Goal: Information Seeking & Learning: Learn about a topic

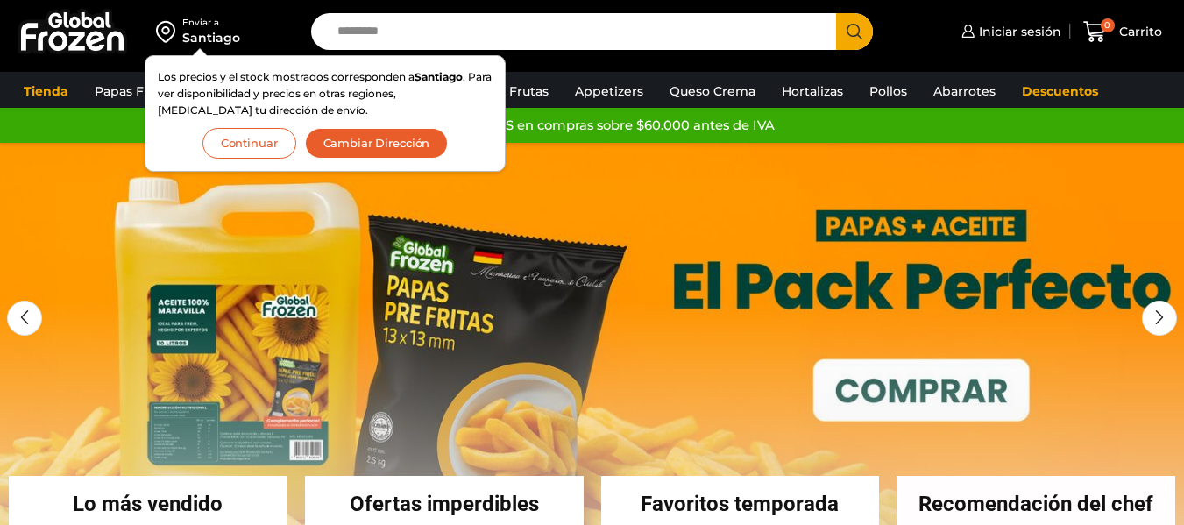
click at [254, 154] on button "Continuar" at bounding box center [249, 143] width 94 height 31
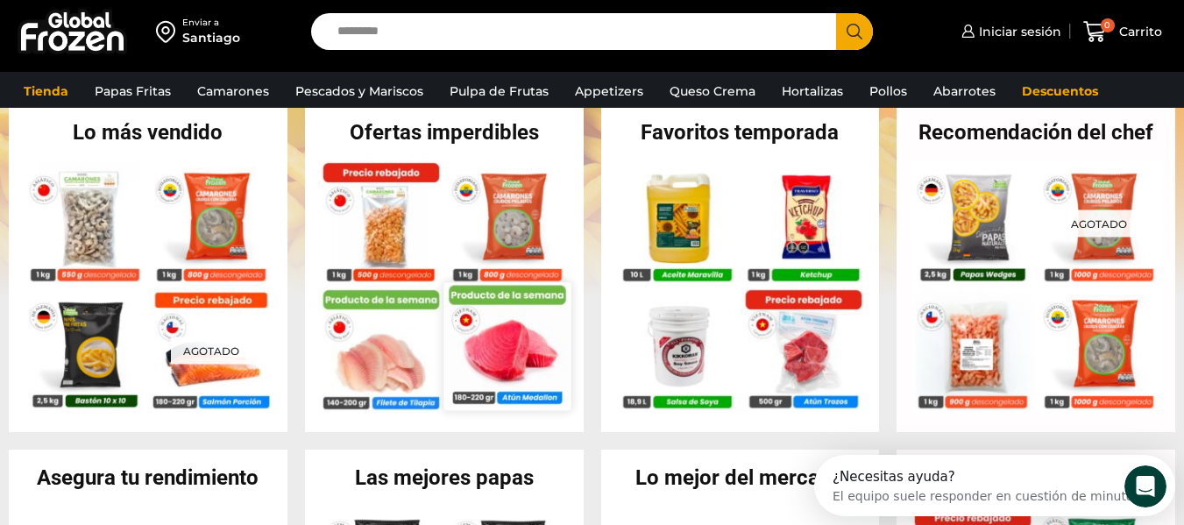
click at [451, 363] on img at bounding box center [507, 345] width 127 height 127
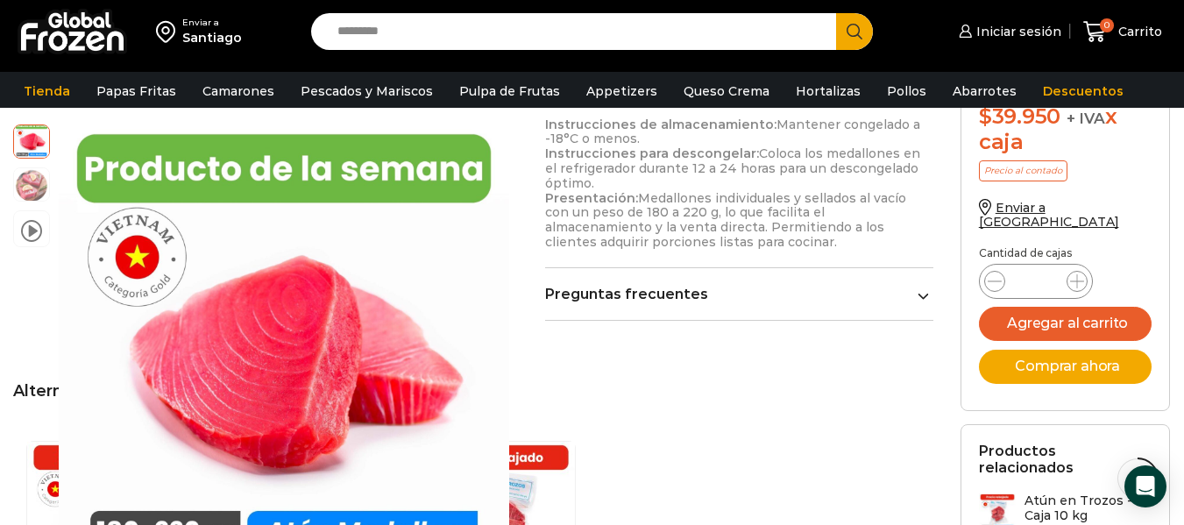
scroll to position [728, 0]
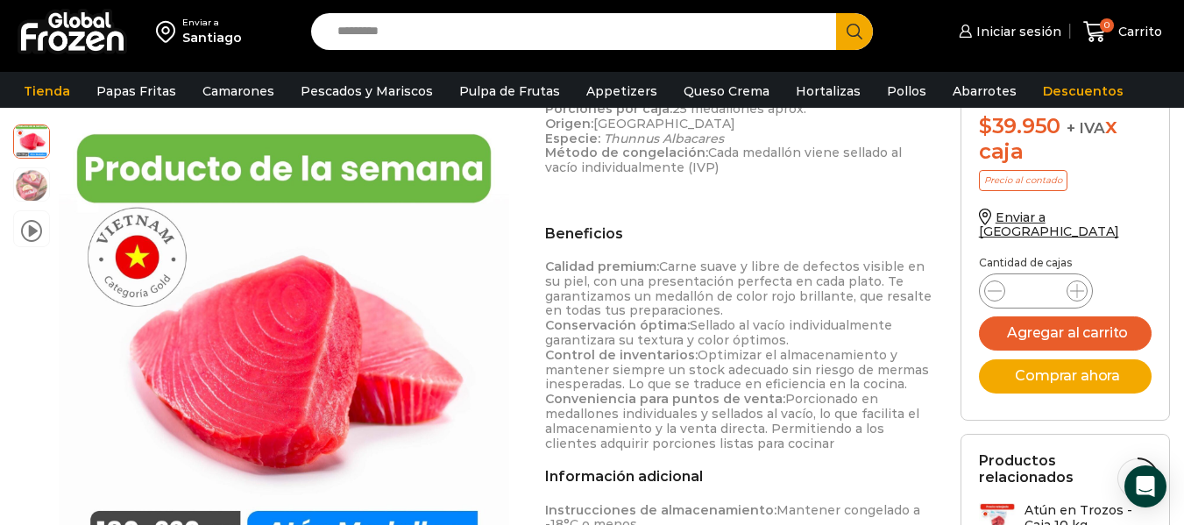
click at [499, 39] on input "Search input" at bounding box center [578, 31] width 499 height 37
type input "******"
click at [836, 13] on button "Search" at bounding box center [854, 31] width 37 height 37
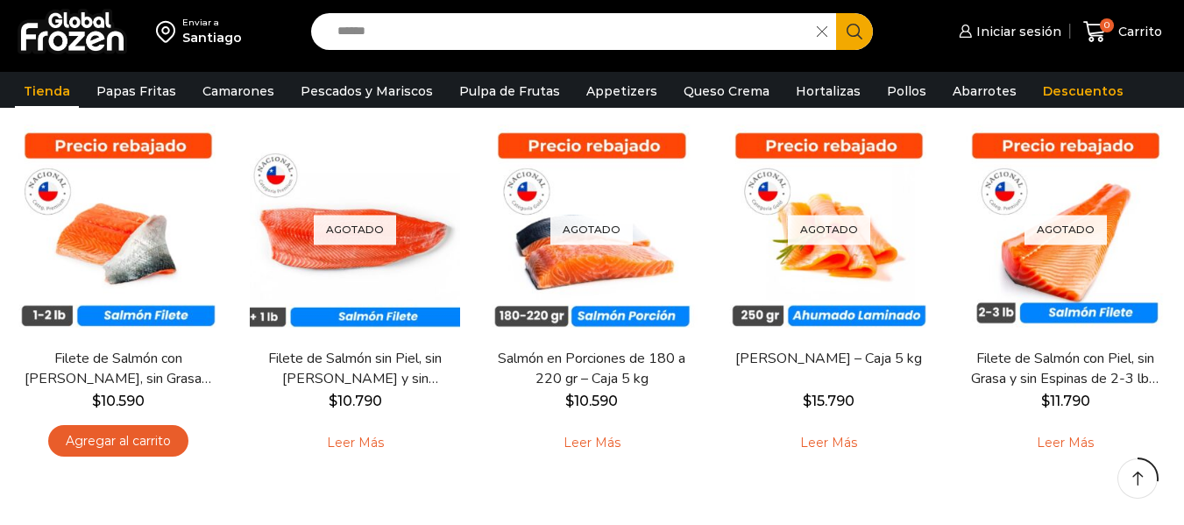
scroll to position [193, 0]
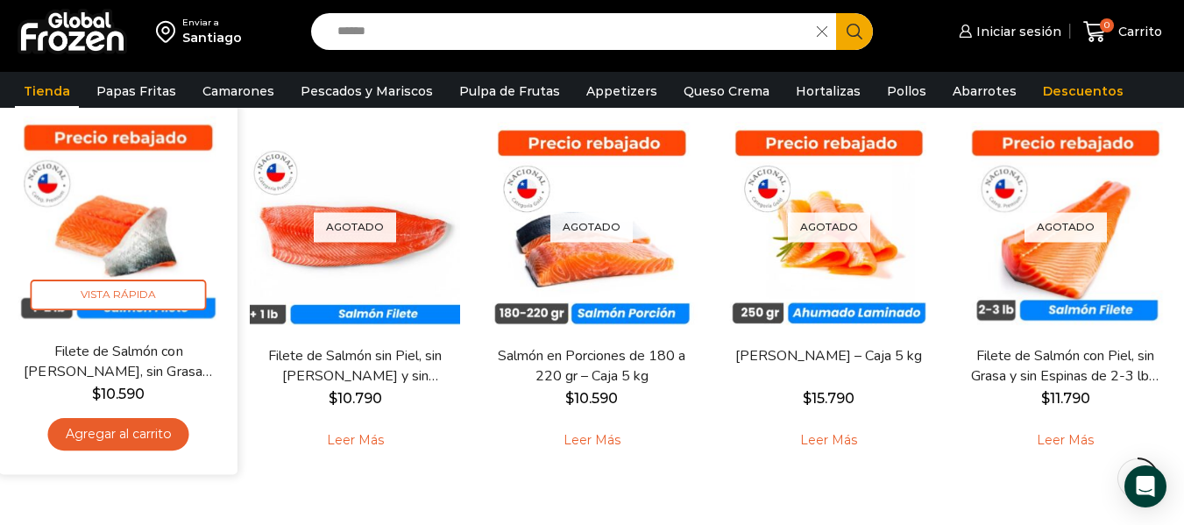
click at [116, 174] on img at bounding box center [118, 223] width 212 height 212
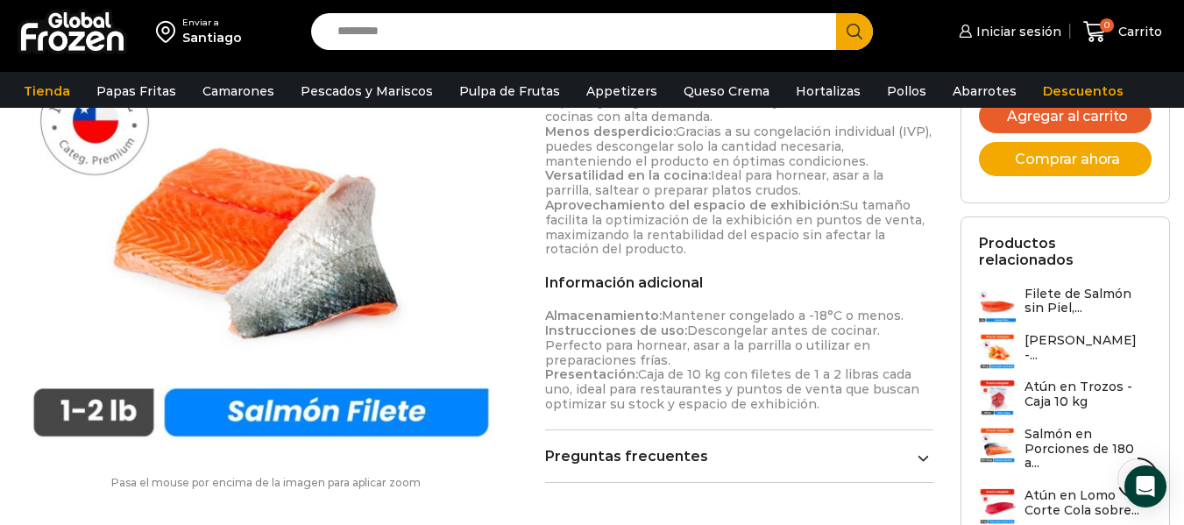
scroll to position [1094, 0]
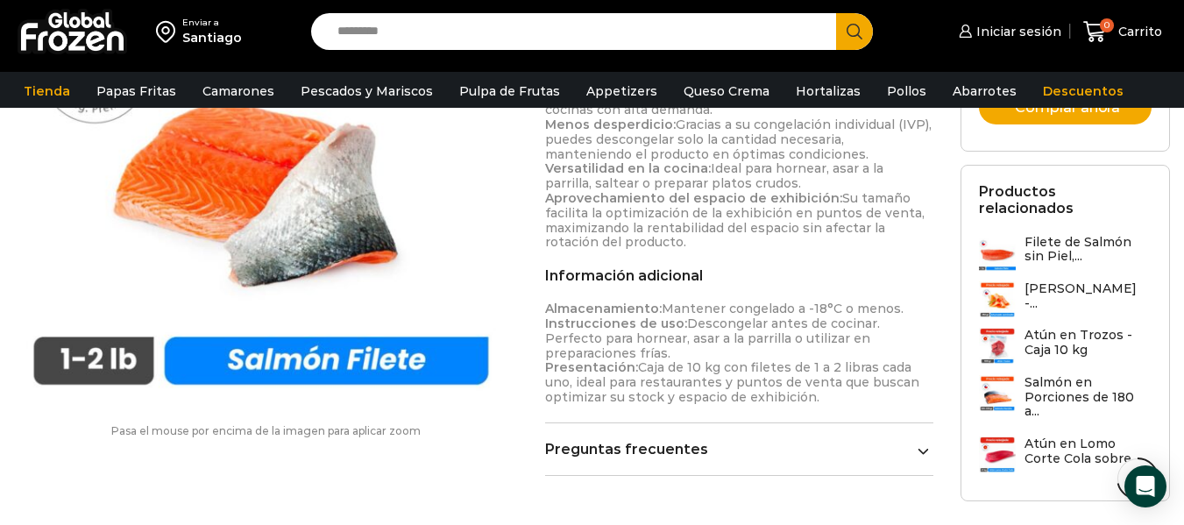
drag, startPoint x: 1196, startPoint y: 96, endPoint x: 1196, endPoint y: 356, distance: 260.3
click at [787, 410] on div "Detalles del producto Peso por pieza: 1 a 2 lb (aprox. 450 g a 900 g) Estado: C…" at bounding box center [739, 106] width 388 height 739
click at [920, 445] on icon at bounding box center [923, 450] width 11 height 11
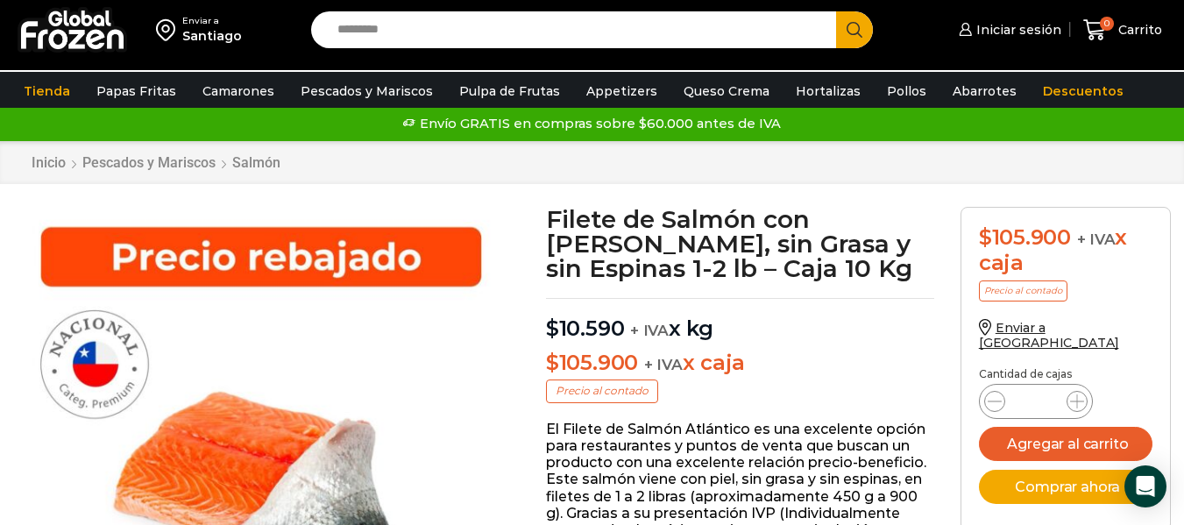
scroll to position [0, 0]
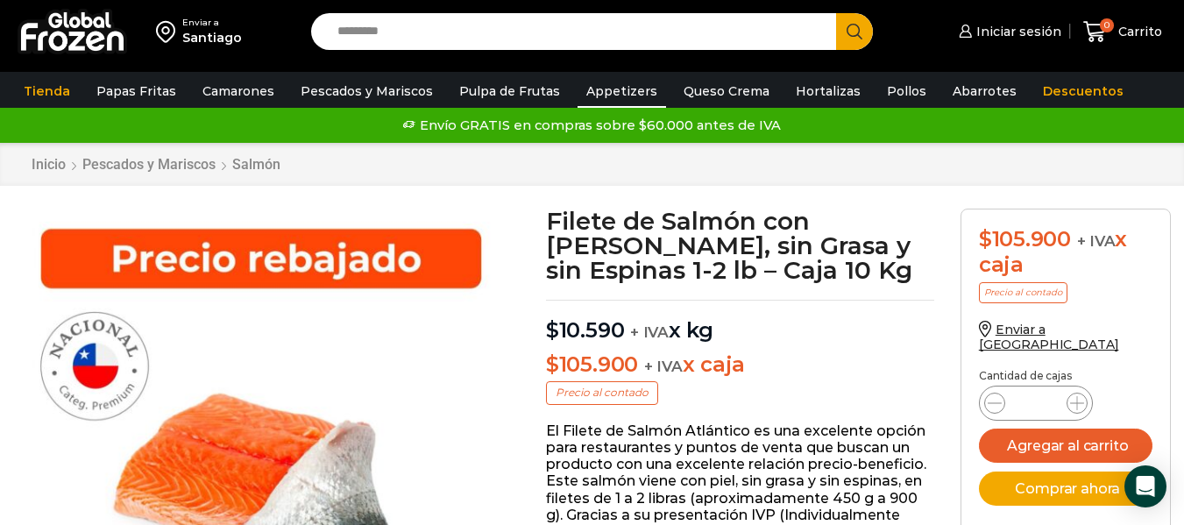
click at [607, 94] on link "Appetizers" at bounding box center [622, 91] width 89 height 33
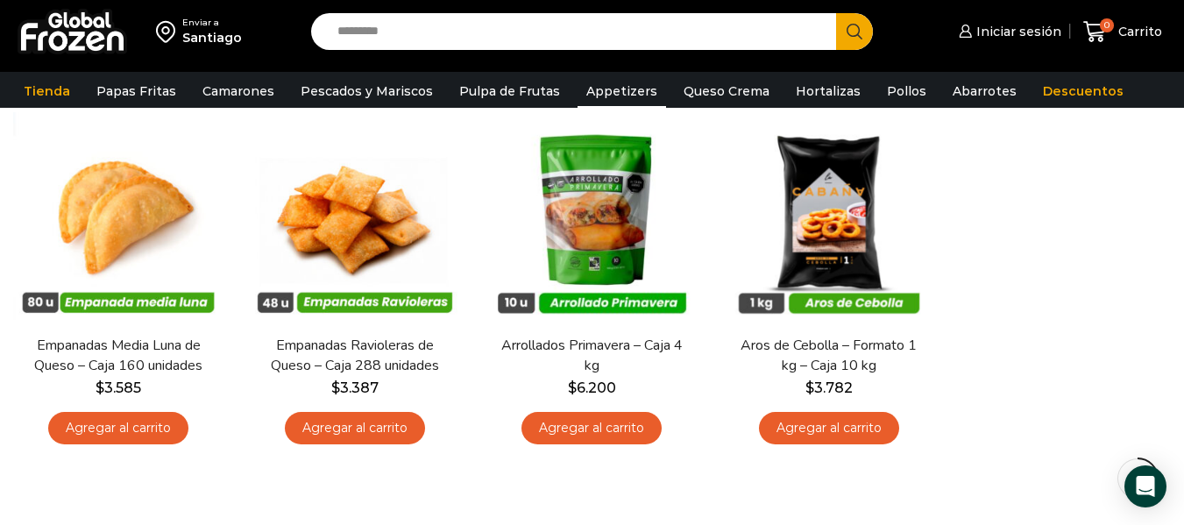
click at [878, 91] on link "Pollos" at bounding box center [906, 91] width 57 height 33
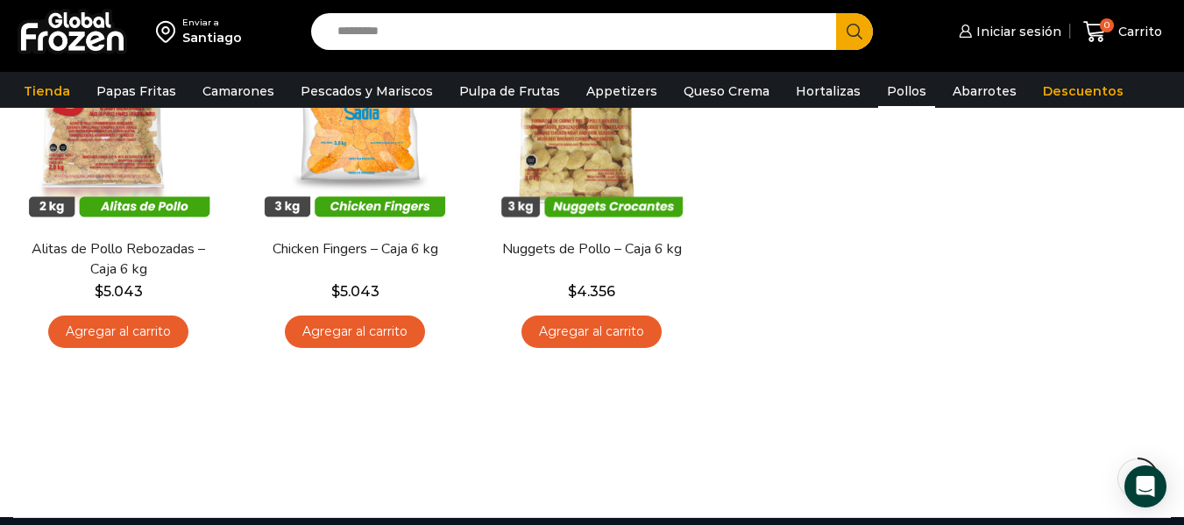
drag, startPoint x: 1152, startPoint y: 217, endPoint x: 1117, endPoint y: 88, distance: 134.4
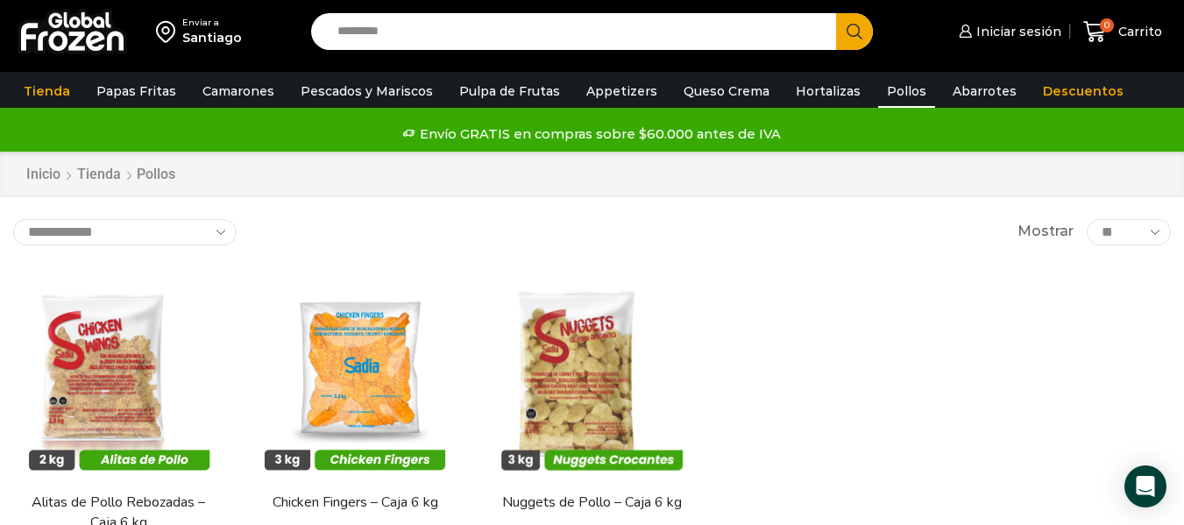
scroll to position [6, 0]
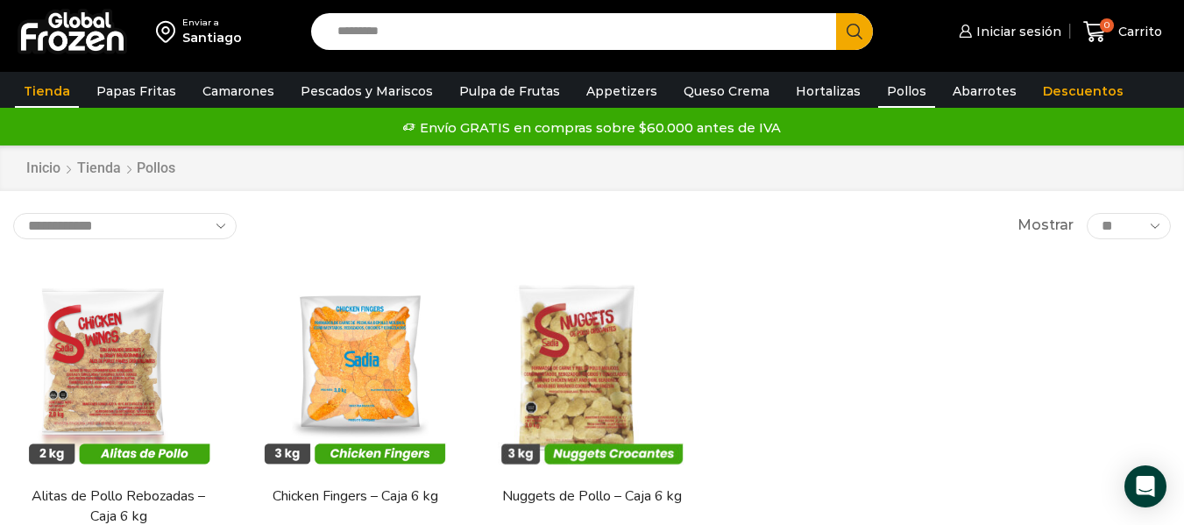
click at [53, 98] on link "Tienda" at bounding box center [47, 91] width 64 height 33
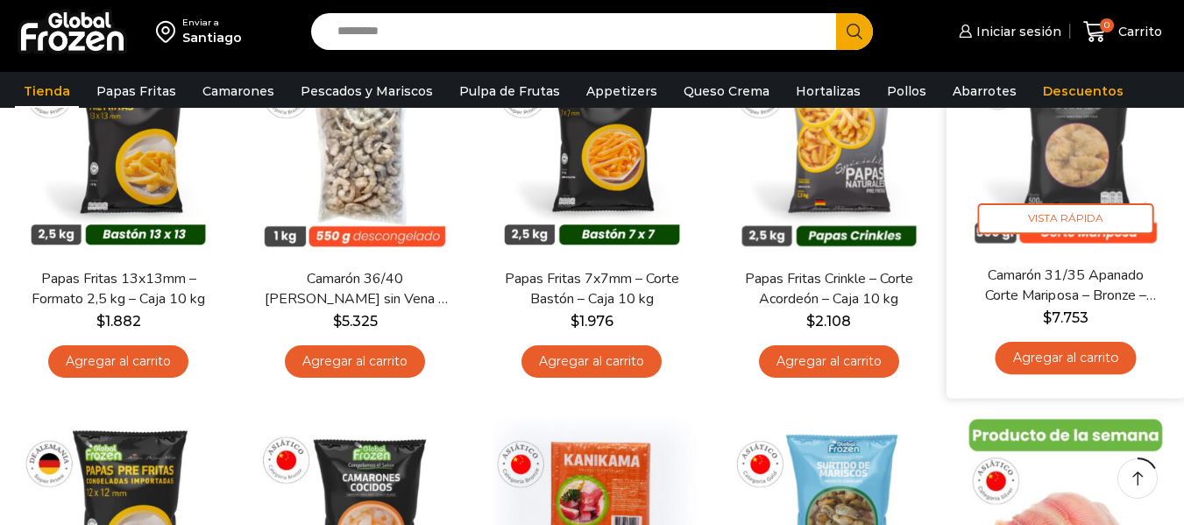
scroll to position [299, 0]
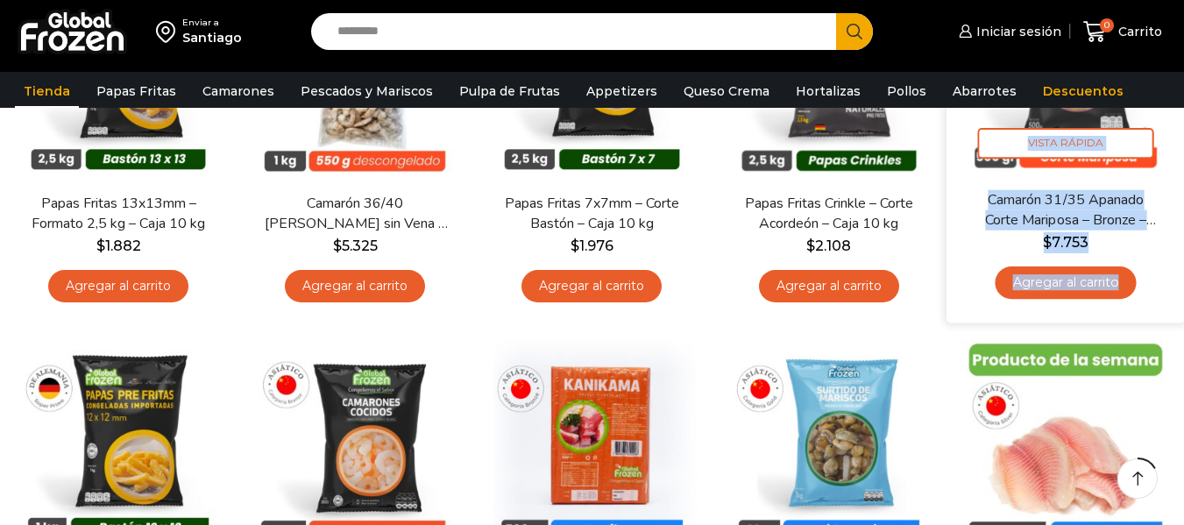
drag, startPoint x: 1182, startPoint y: 155, endPoint x: 1156, endPoint y: 255, distance: 103.1
click at [1156, 255] on div "En stock Vista Rápida Camarón 31/35 Apanado Corte Mariposa – Bronze – Caja 5 kg…" at bounding box center [1066, 137] width 238 height 372
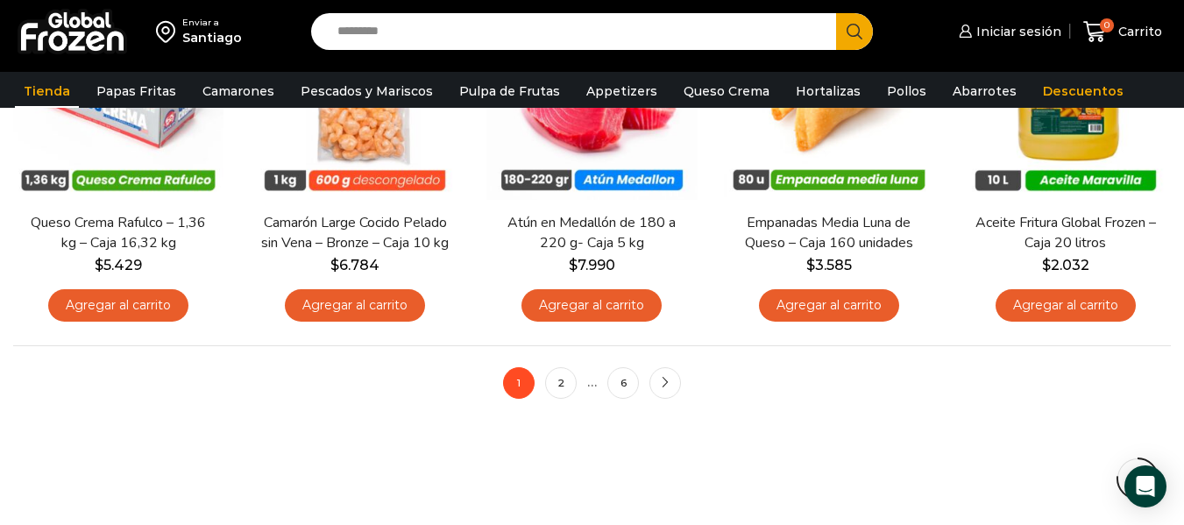
scroll to position [1378, 0]
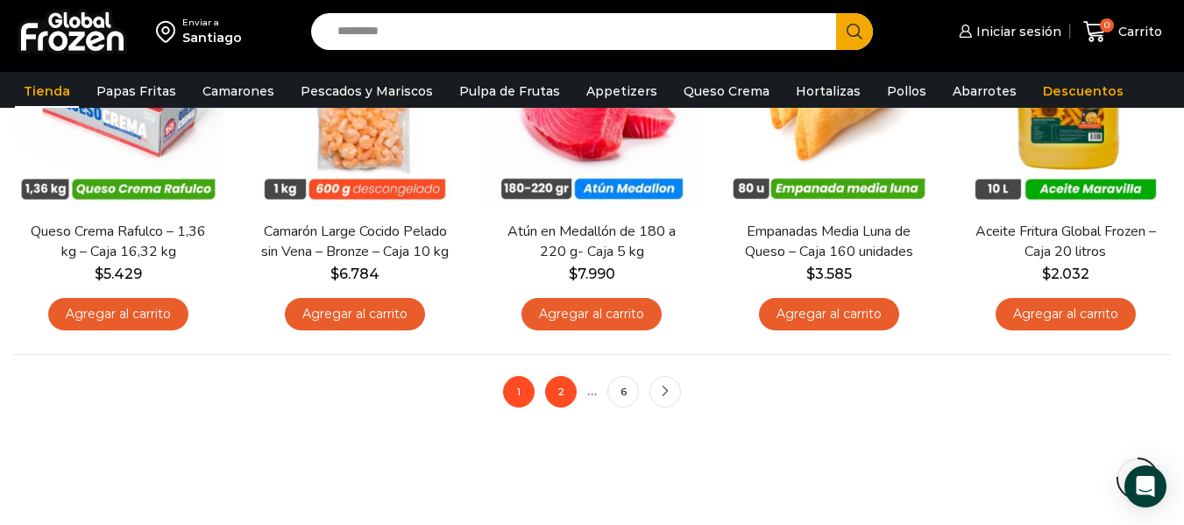
click at [557, 392] on link "2" at bounding box center [561, 392] width 32 height 32
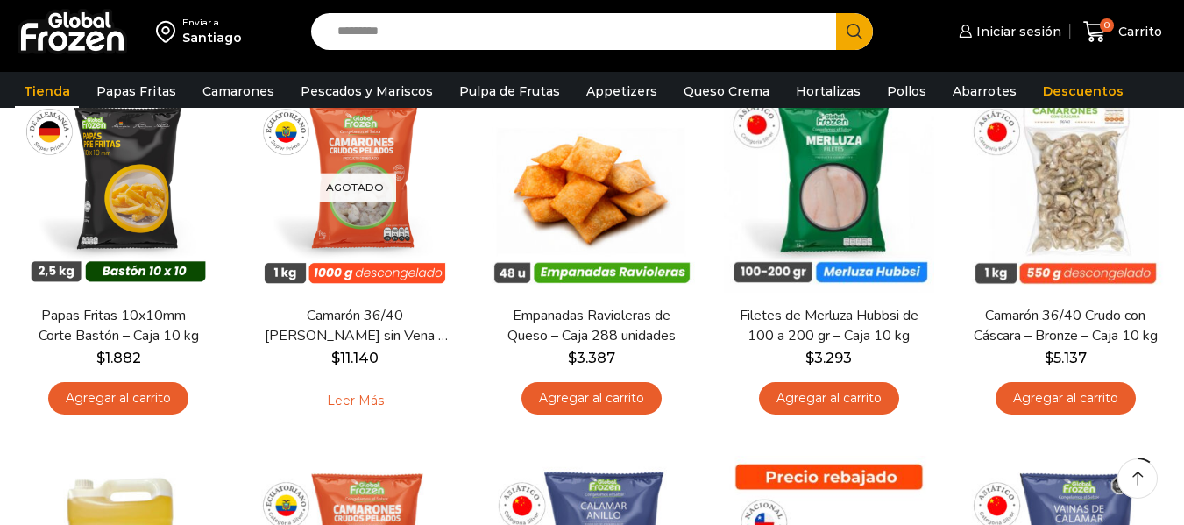
drag, startPoint x: 1196, startPoint y: 65, endPoint x: 1185, endPoint y: 120, distance: 56.2
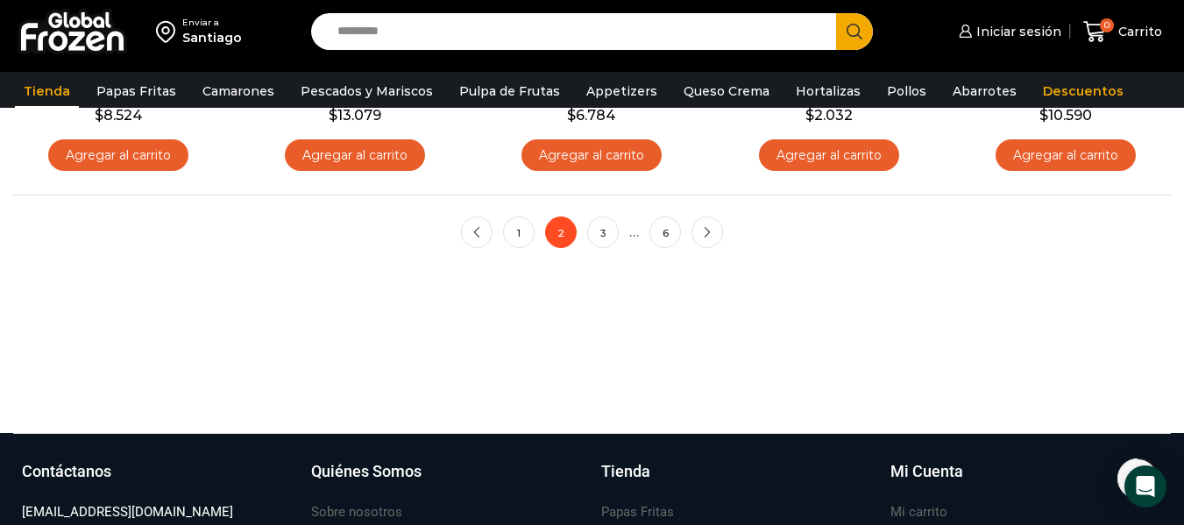
scroll to position [1584, 0]
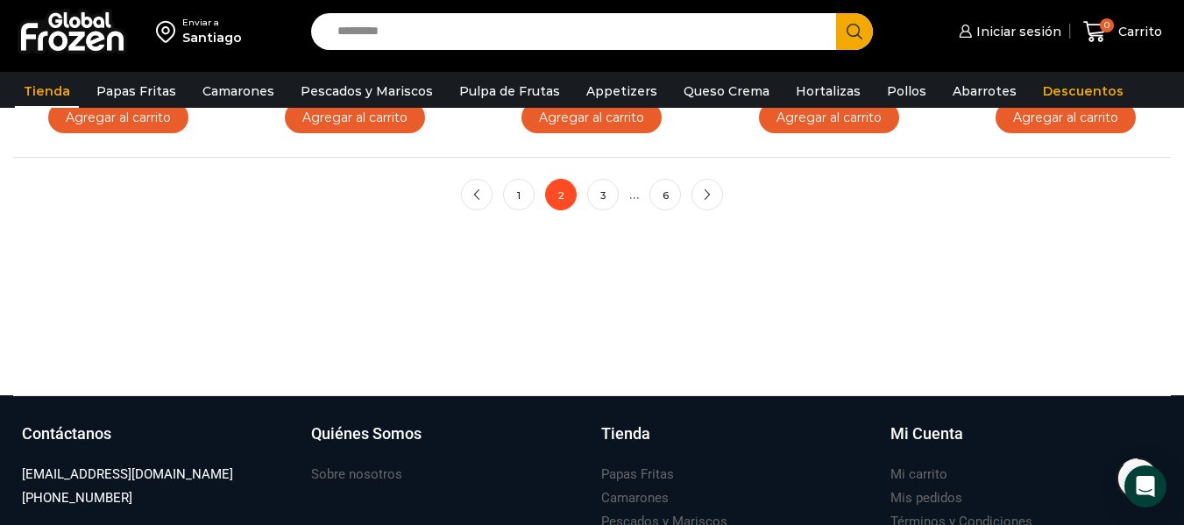
click at [192, 32] on div "Santiago" at bounding box center [212, 38] width 60 height 18
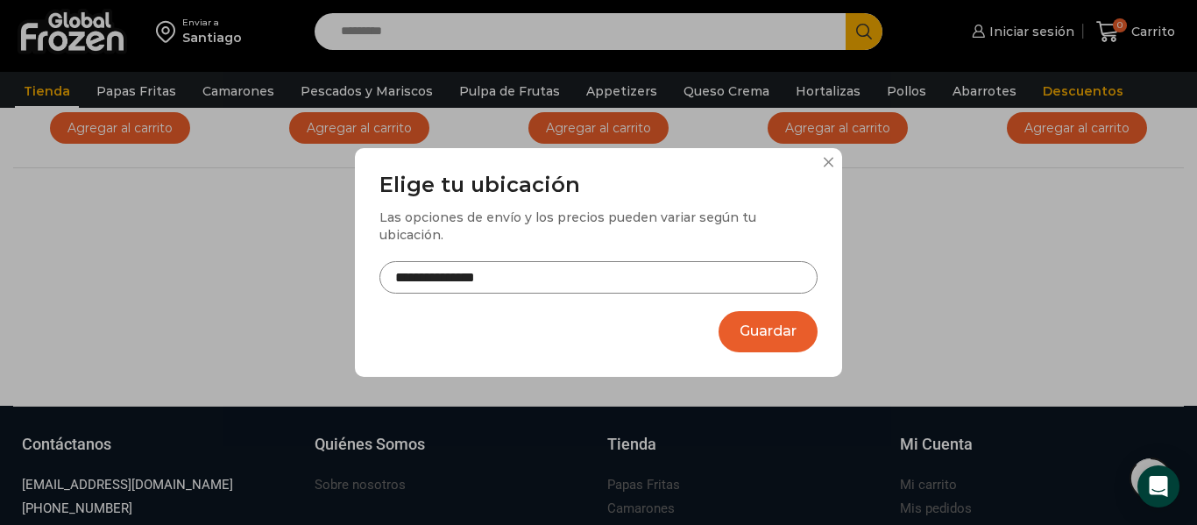
type textarea "**********"
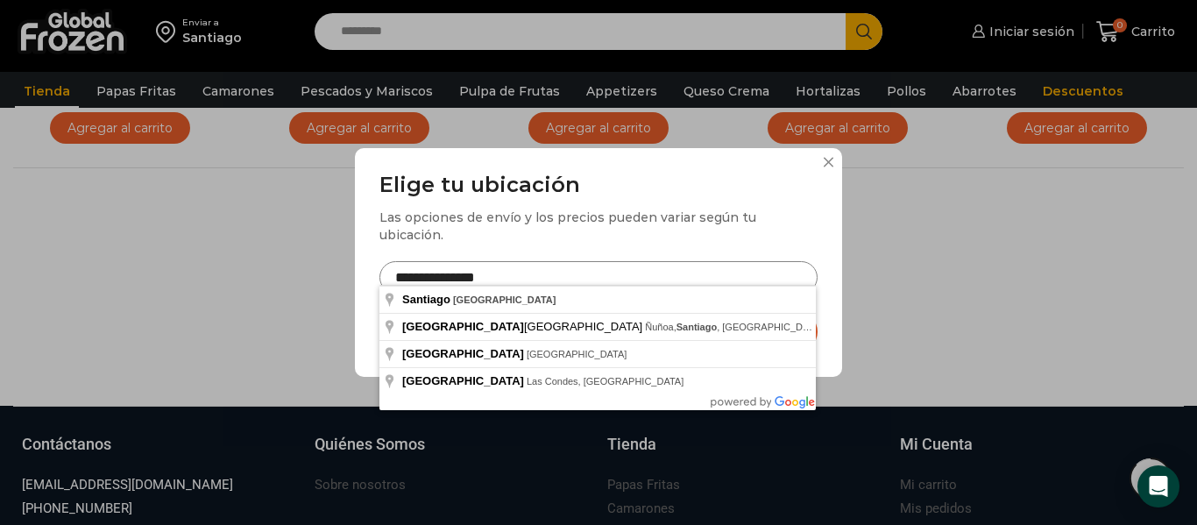
drag, startPoint x: 664, startPoint y: 272, endPoint x: 198, endPoint y: 278, distance: 466.3
click at [198, 278] on div "**********" at bounding box center [598, 262] width 1197 height 525
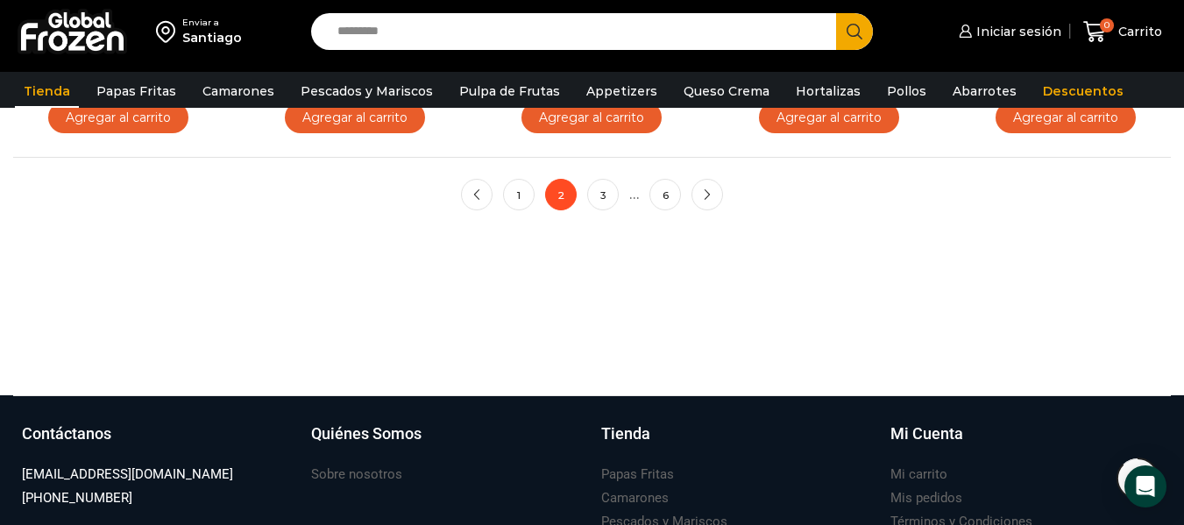
click at [229, 39] on div "Santiago" at bounding box center [212, 38] width 60 height 18
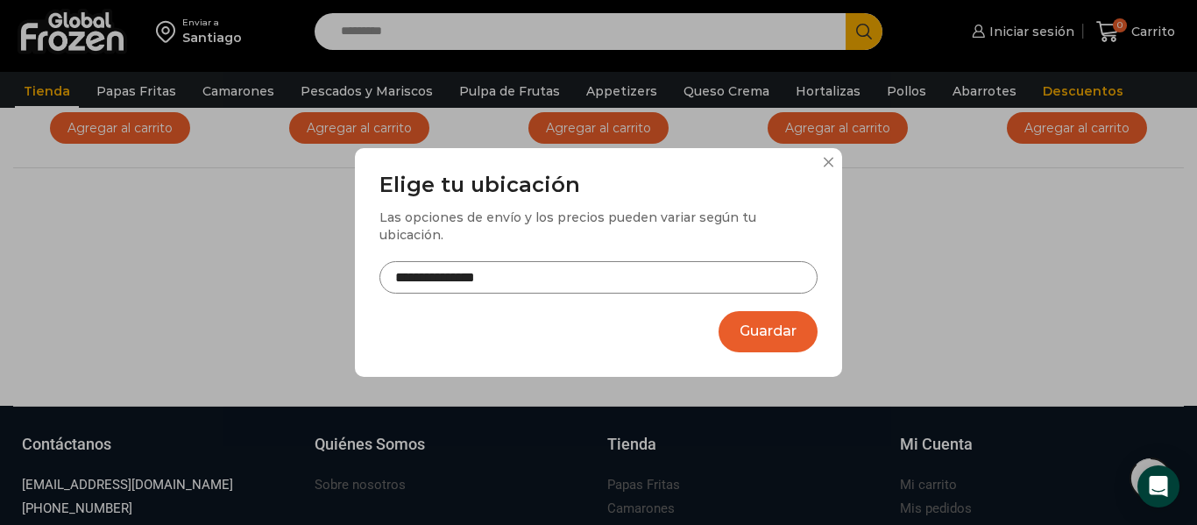
click at [556, 264] on input "**********" at bounding box center [599, 277] width 438 height 32
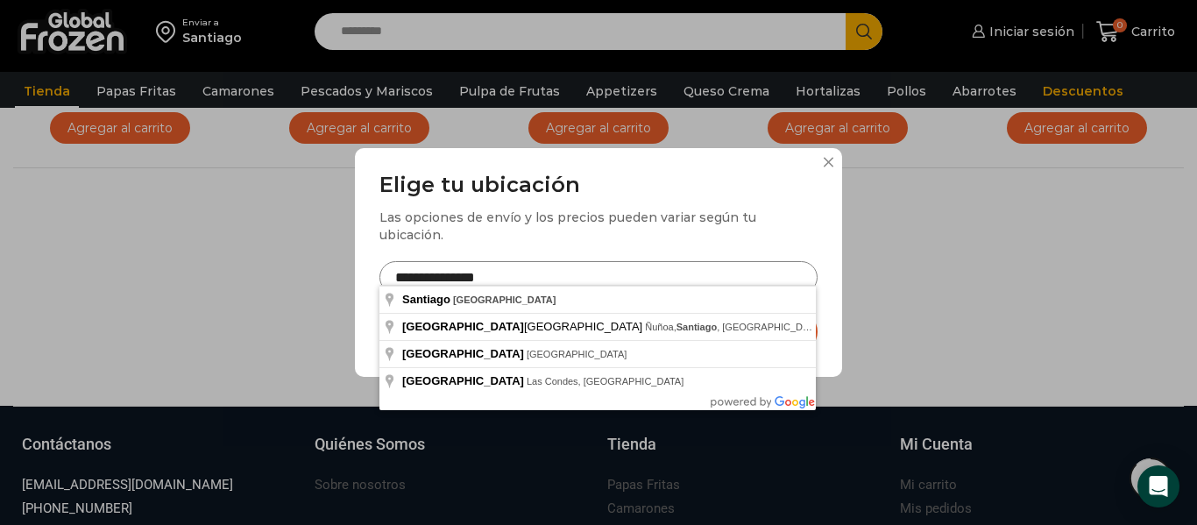
drag, startPoint x: 535, startPoint y: 267, endPoint x: 231, endPoint y: 243, distance: 304.3
click at [231, 243] on div "**********" at bounding box center [598, 262] width 1197 height 525
